Goal: Navigation & Orientation: Find specific page/section

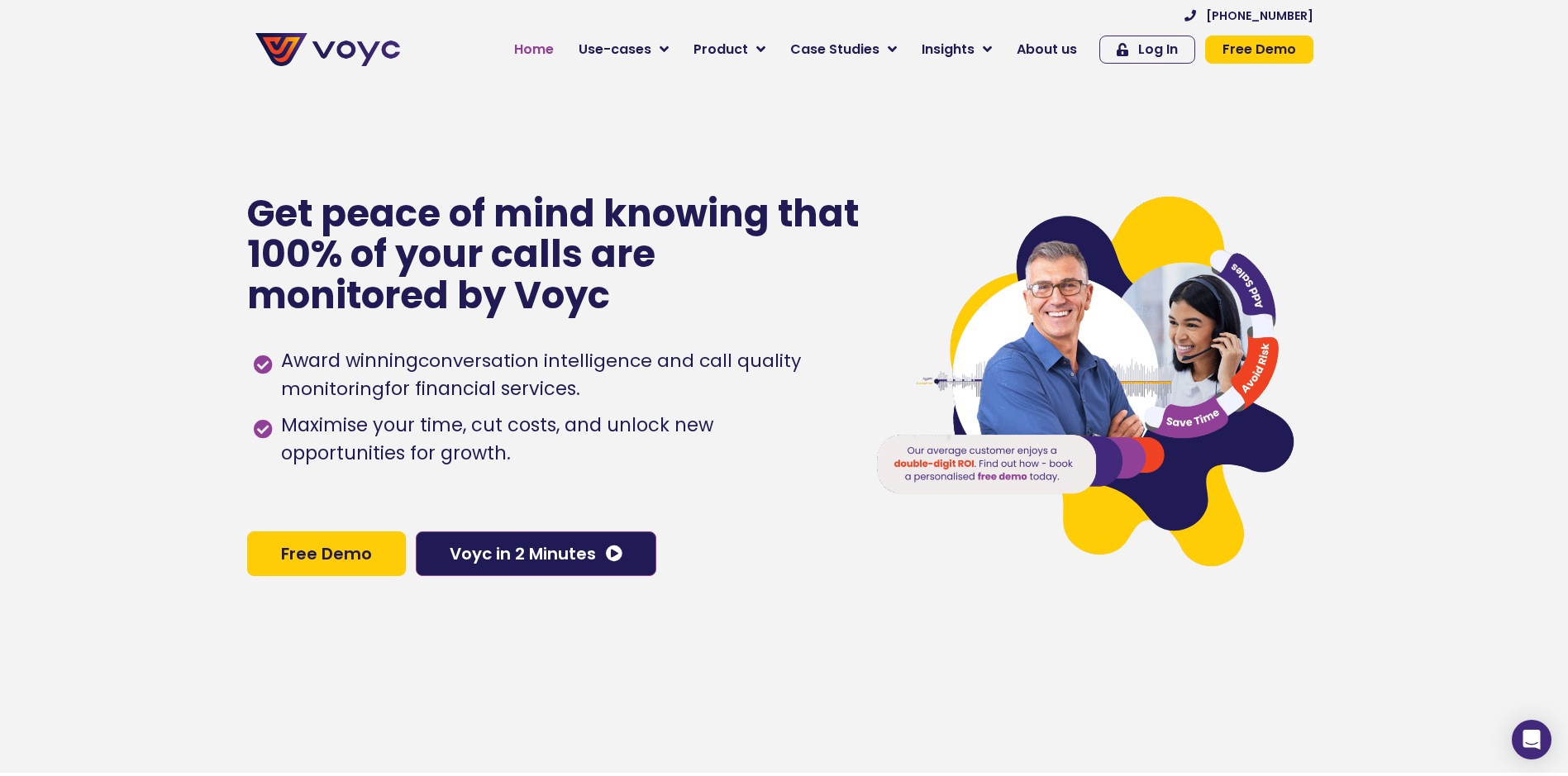
click at [544, 51] on span "Home" at bounding box center [534, 50] width 40 height 20
click at [1060, 40] on span "About us" at bounding box center [1047, 50] width 61 height 20
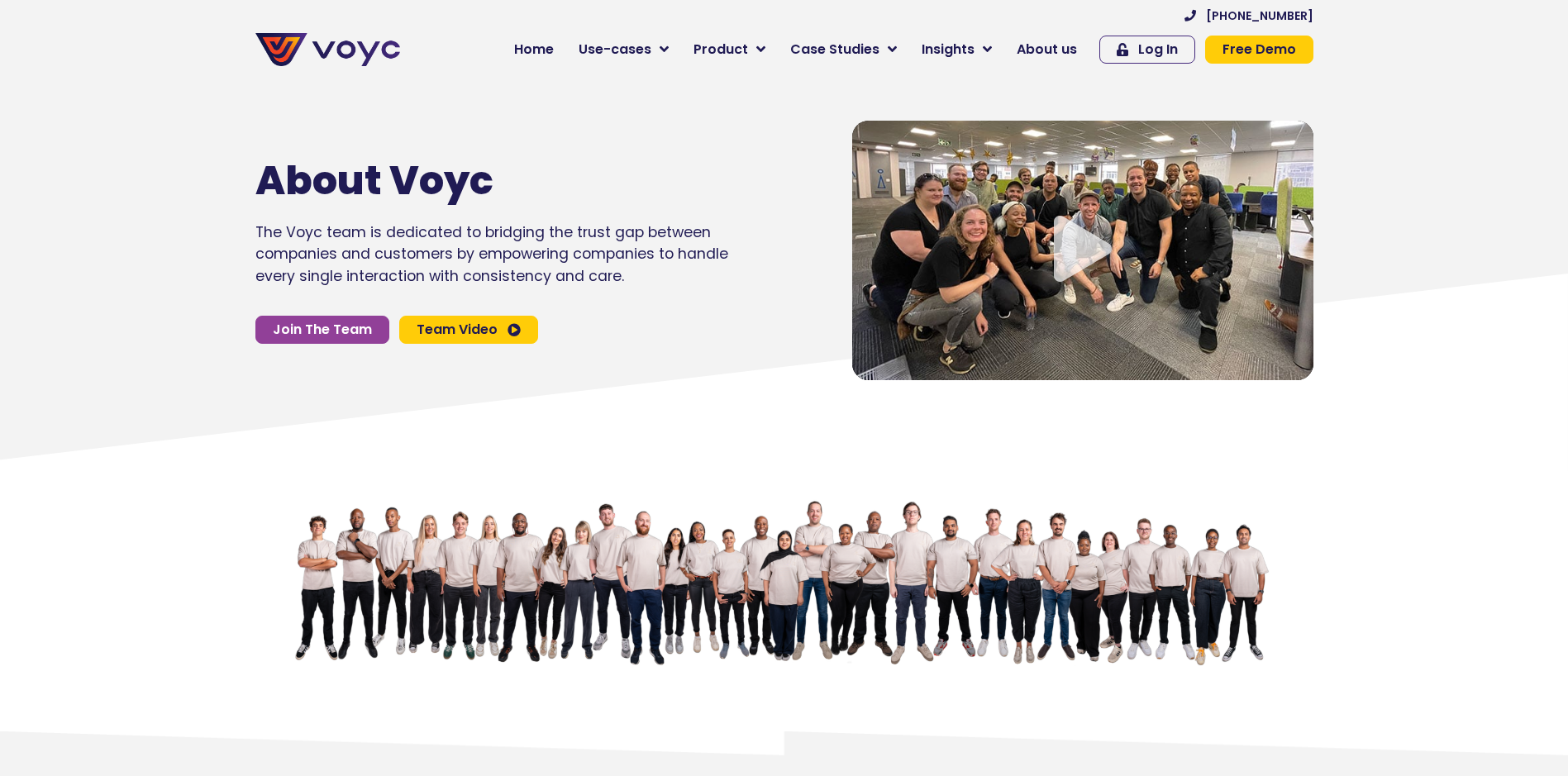
click at [951, 50] on span "Insights" at bounding box center [948, 50] width 53 height 20
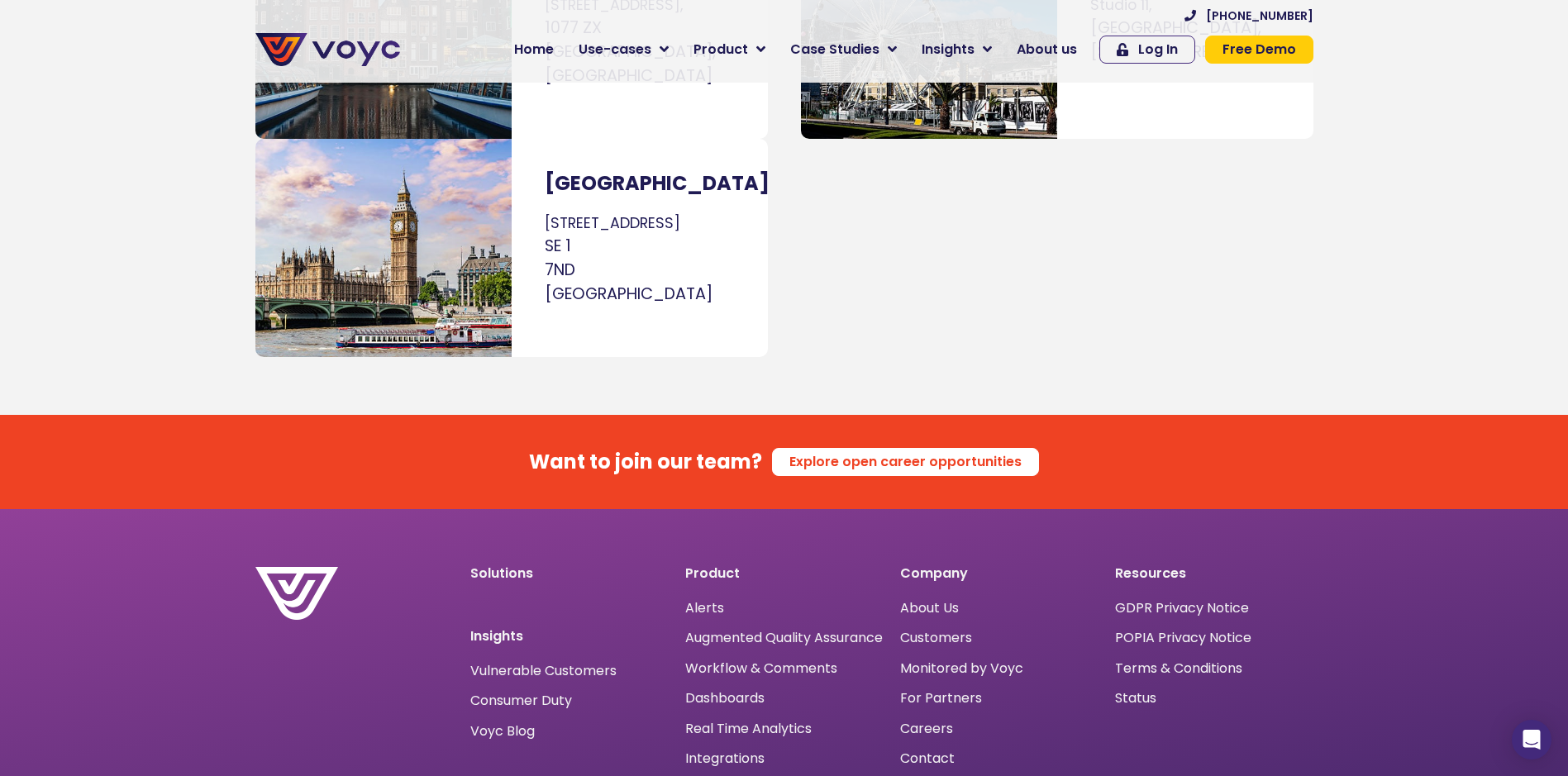
scroll to position [10436, 0]
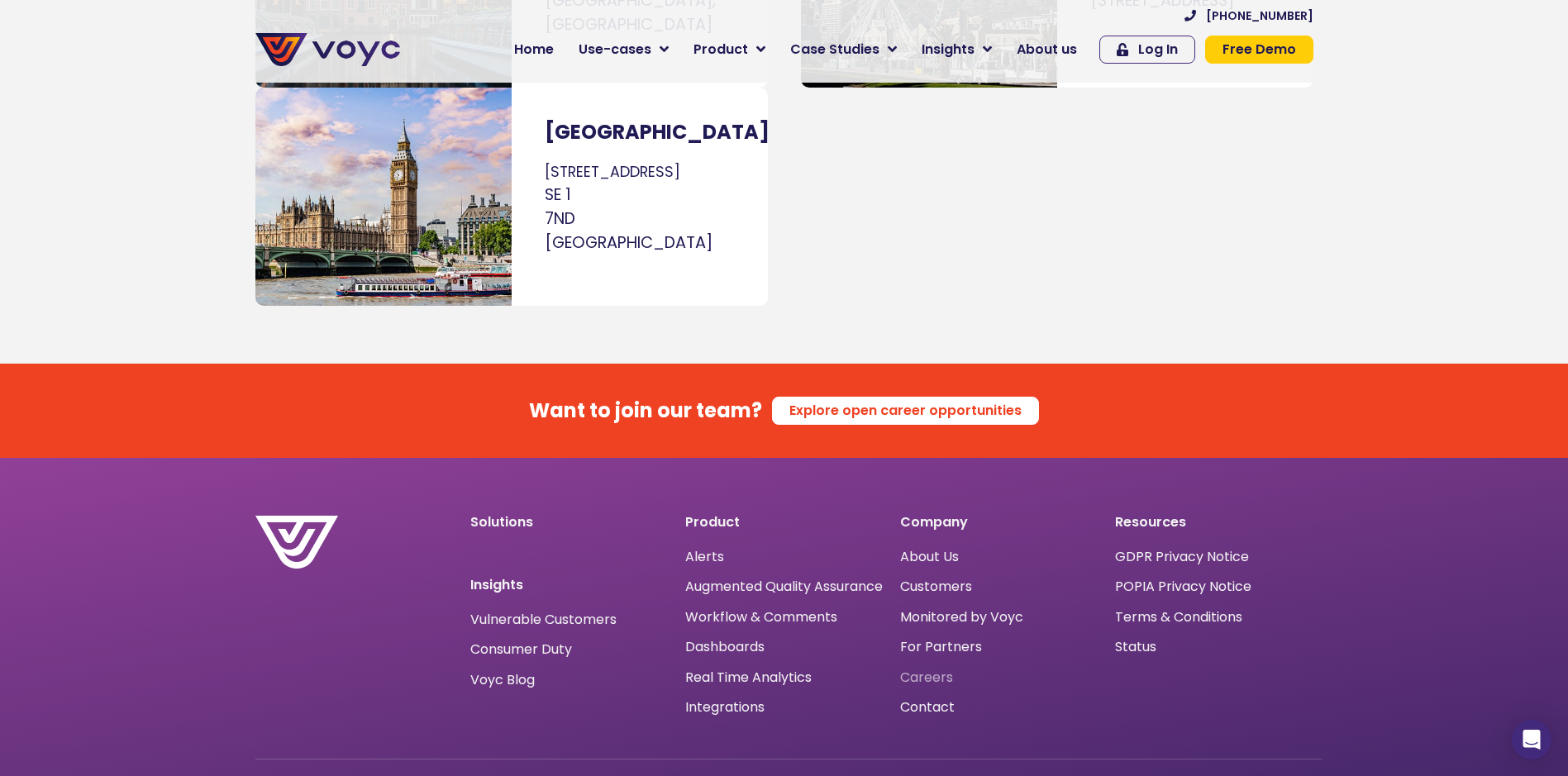
click at [926, 677] on span "Careers" at bounding box center [927, 677] width 53 height 0
click at [920, 677] on span "Careers" at bounding box center [927, 677] width 53 height 0
